Goal: Task Accomplishment & Management: Use online tool/utility

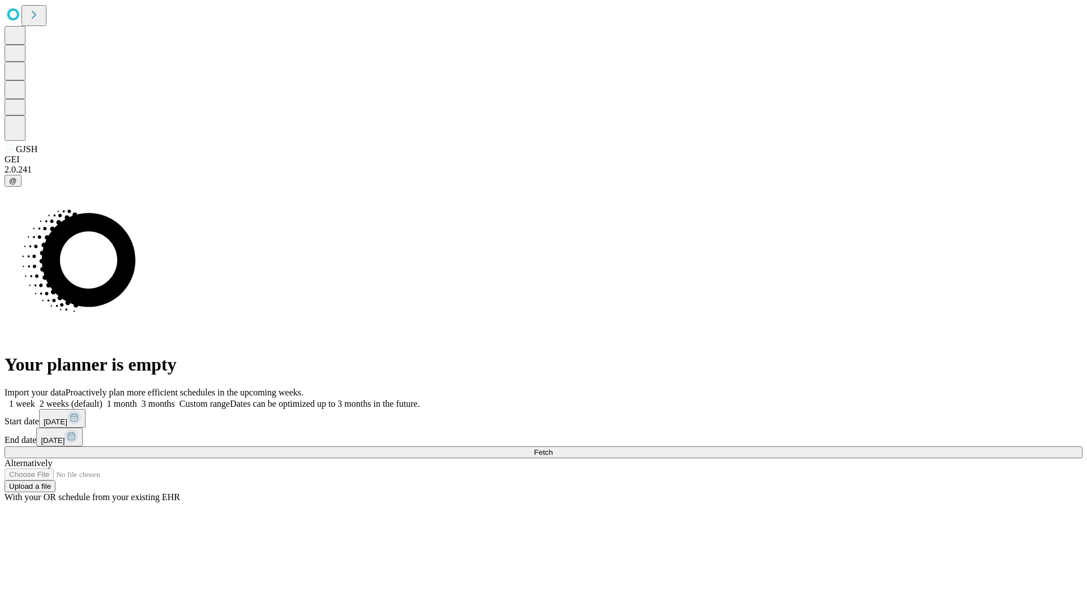
click at [552, 448] on span "Fetch" at bounding box center [543, 452] width 19 height 8
